Goal: Find contact information: Find contact information

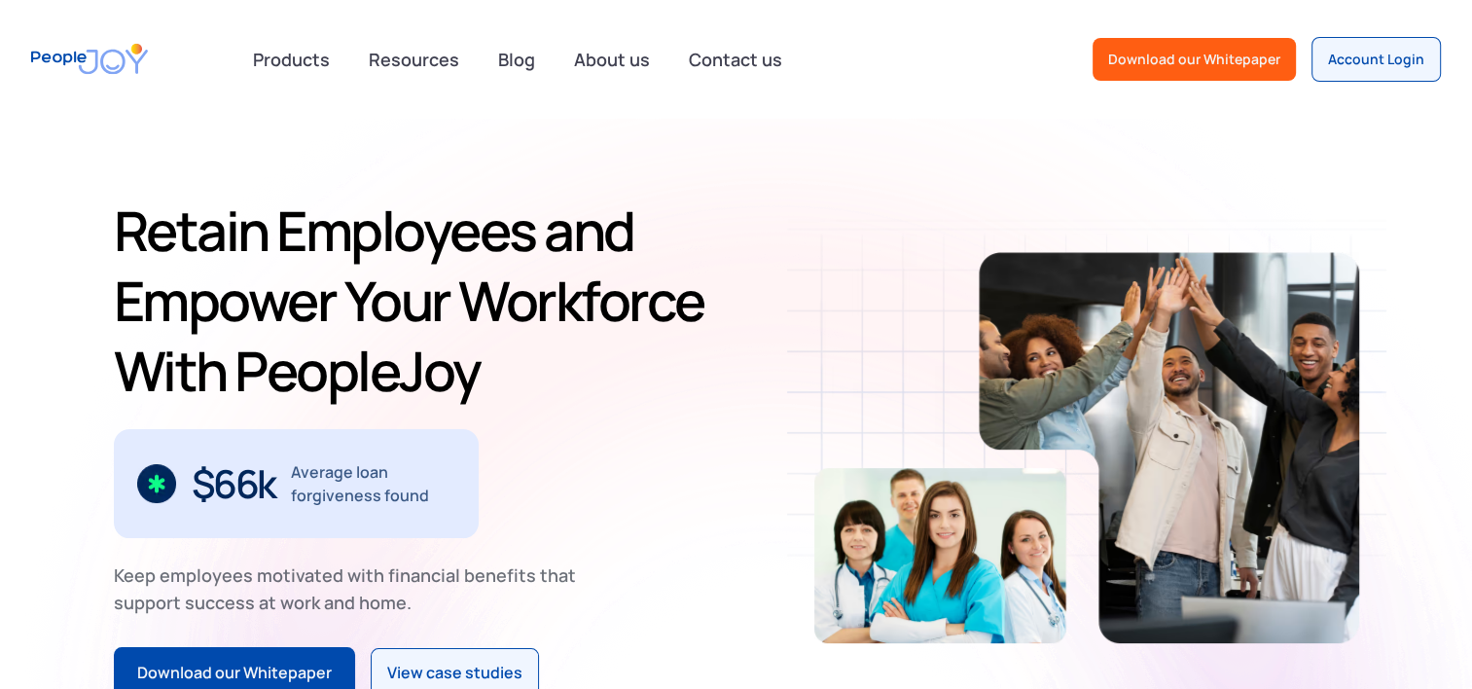
click at [24, 203] on div "Retain Employees and Empower Your Workforce With PeopleJoy $70M+ in employee lo…" at bounding box center [736, 448] width 1472 height 660
click at [705, 56] on link "Contact us" at bounding box center [735, 59] width 117 height 43
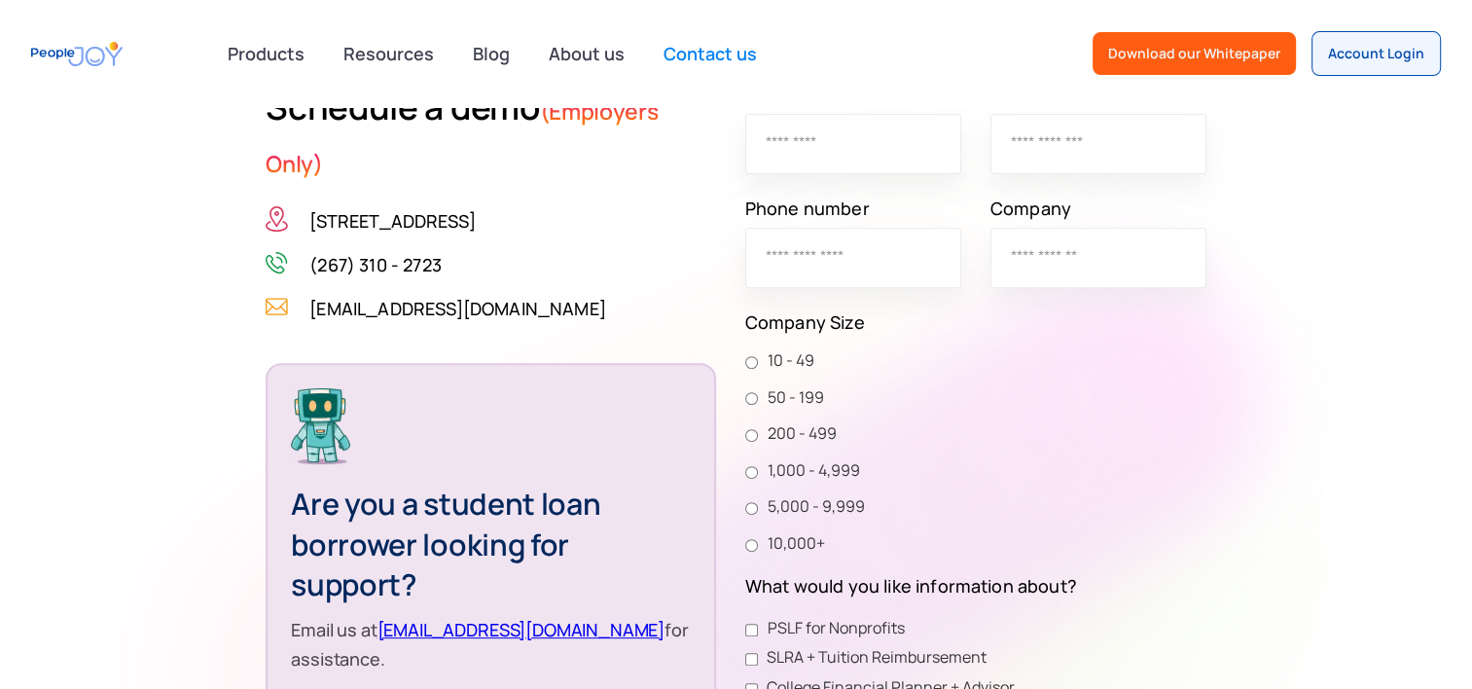
scroll to position [658, 0]
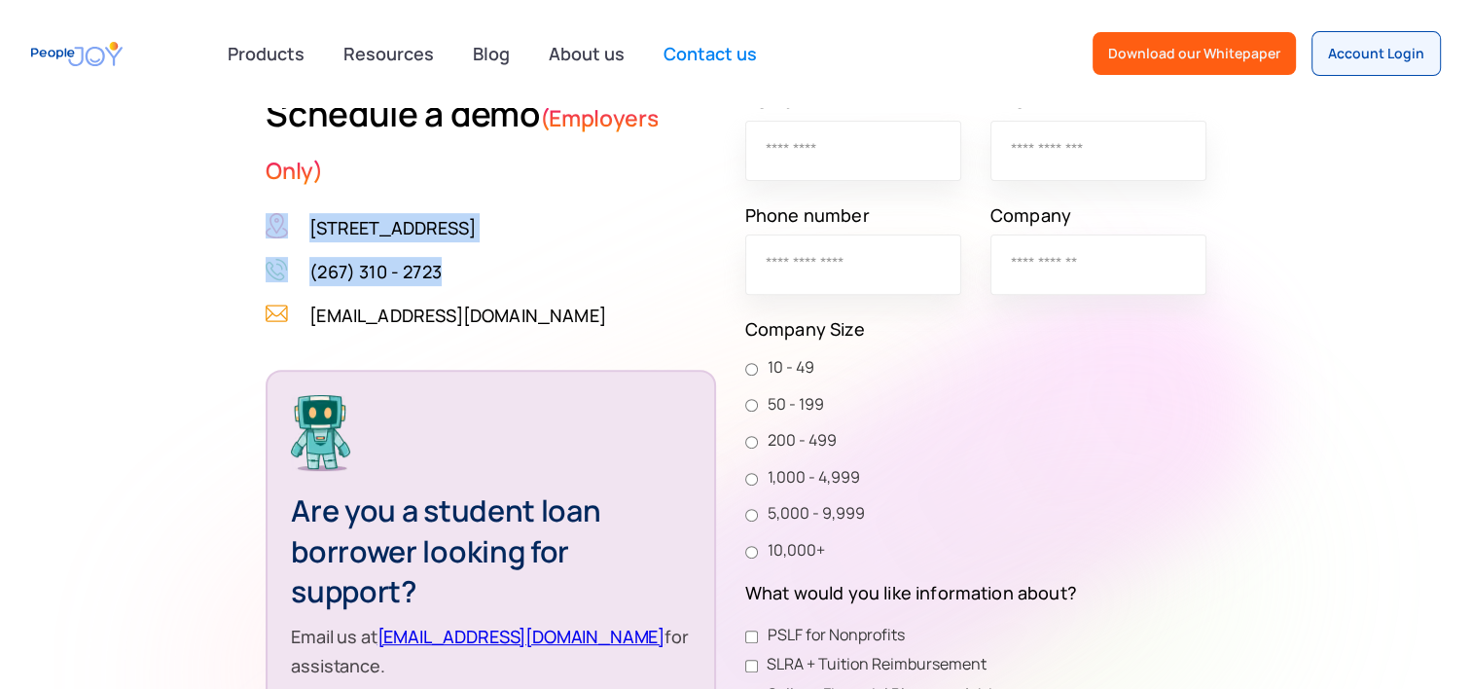
drag, startPoint x: 418, startPoint y: 270, endPoint x: 241, endPoint y: 225, distance: 182.9
click at [266, 225] on div "[STREET_ADDRESS] (267) 310 - 2723 [EMAIL_ADDRESS][DOMAIN_NAME]" at bounding box center [436, 271] width 340 height 117
copy div "[STREET_ADDRESS] (267) 310 - 2723"
